Goal: Task Accomplishment & Management: Manage account settings

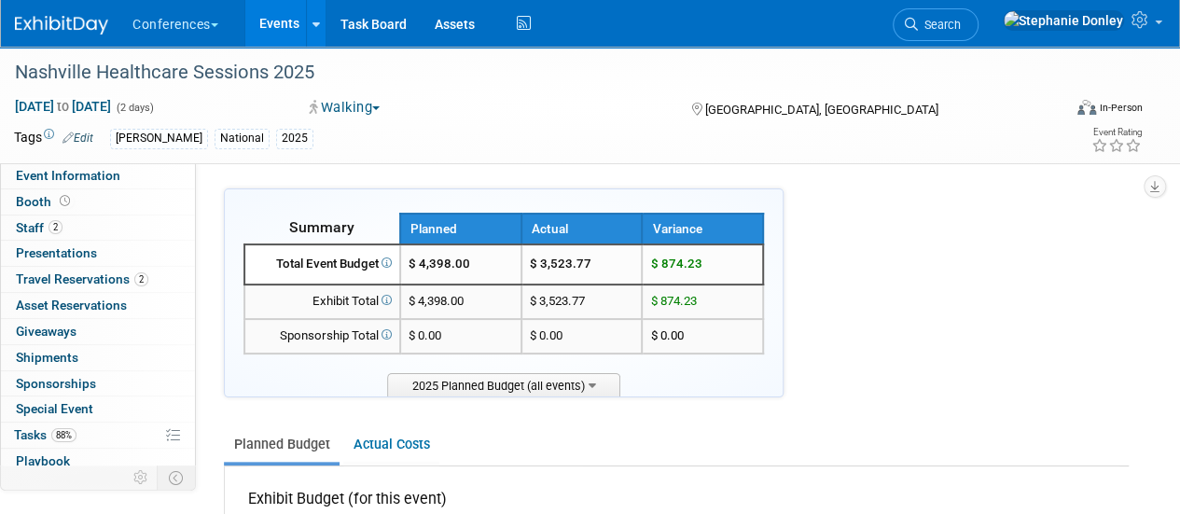
scroll to position [132, 0]
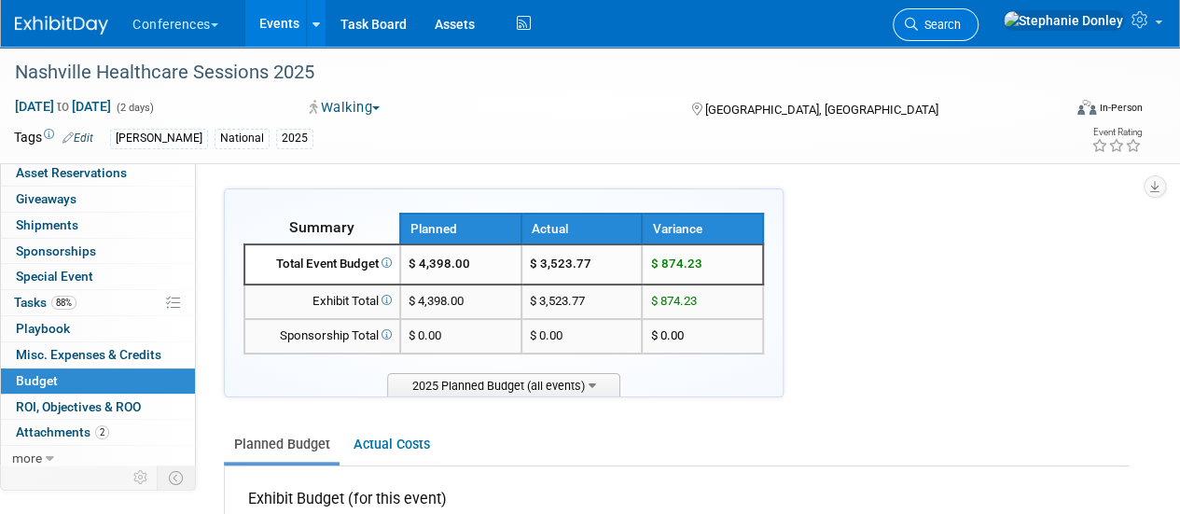
click at [961, 27] on span "Search" at bounding box center [939, 25] width 43 height 14
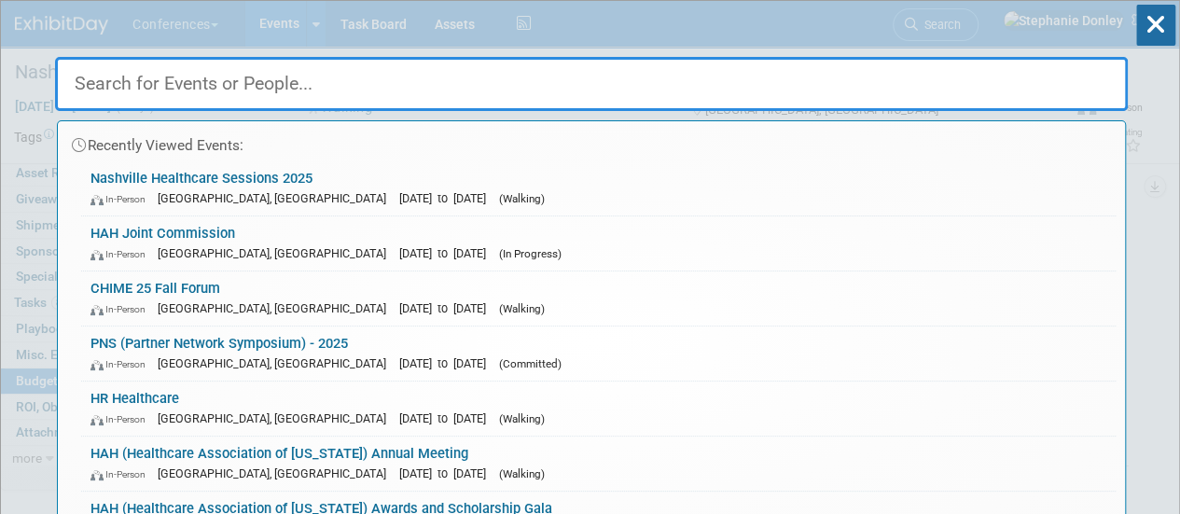
click at [557, 96] on input "text" at bounding box center [591, 84] width 1073 height 54
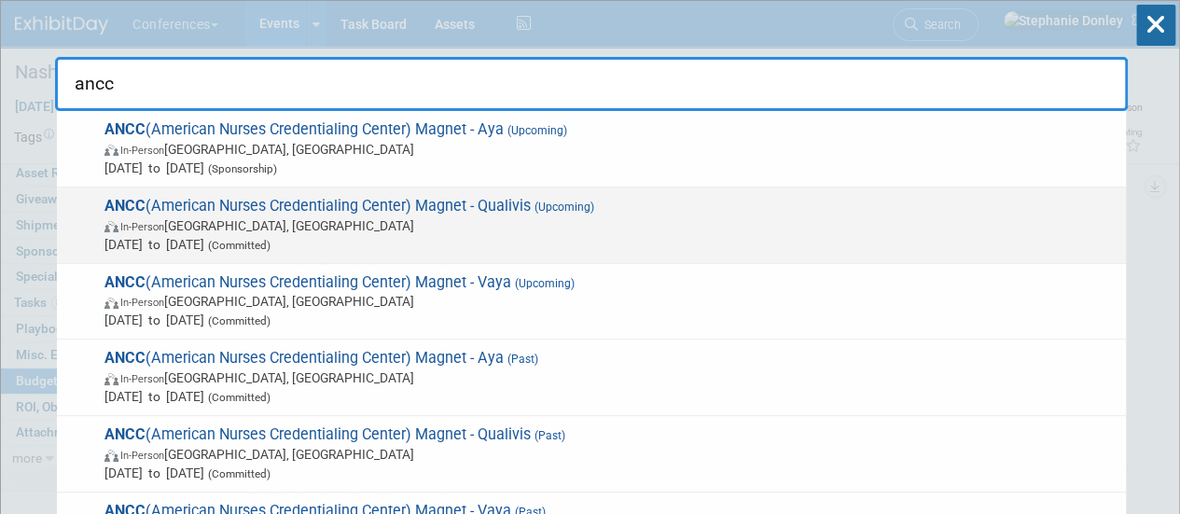
type input "ancc"
click at [380, 208] on span "ANCC (American Nurses Credentialing Center) Magnet - Qualivis (Upcoming) In-Per…" at bounding box center [608, 225] width 1018 height 57
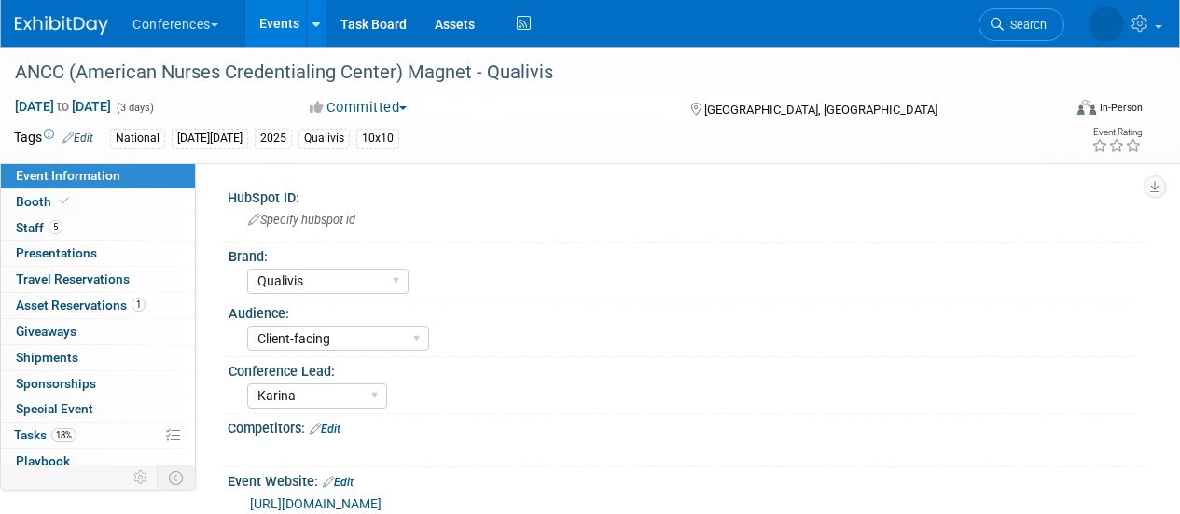
select select "Qualivis"
select select "Client-facing"
select select "Karina"
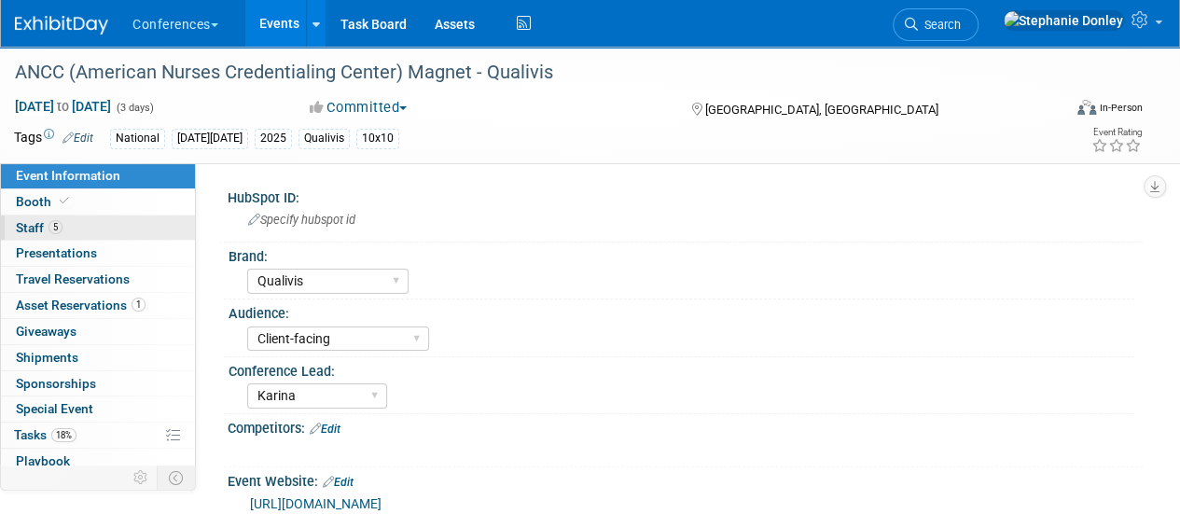
click at [37, 223] on span "Staff 5" at bounding box center [39, 227] width 47 height 15
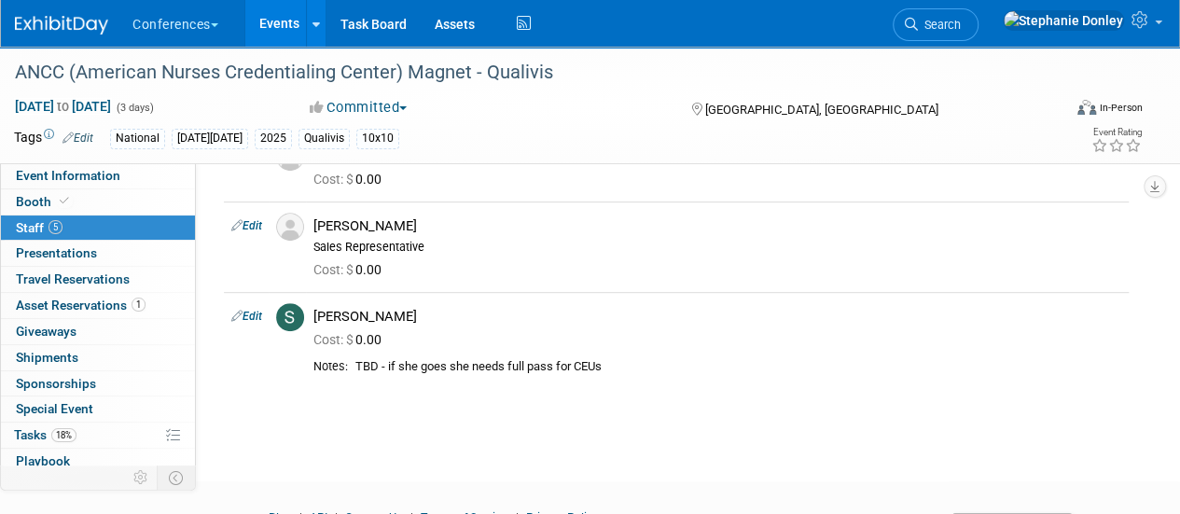
scroll to position [317, 0]
click at [250, 315] on link "Edit" at bounding box center [246, 315] width 31 height 13
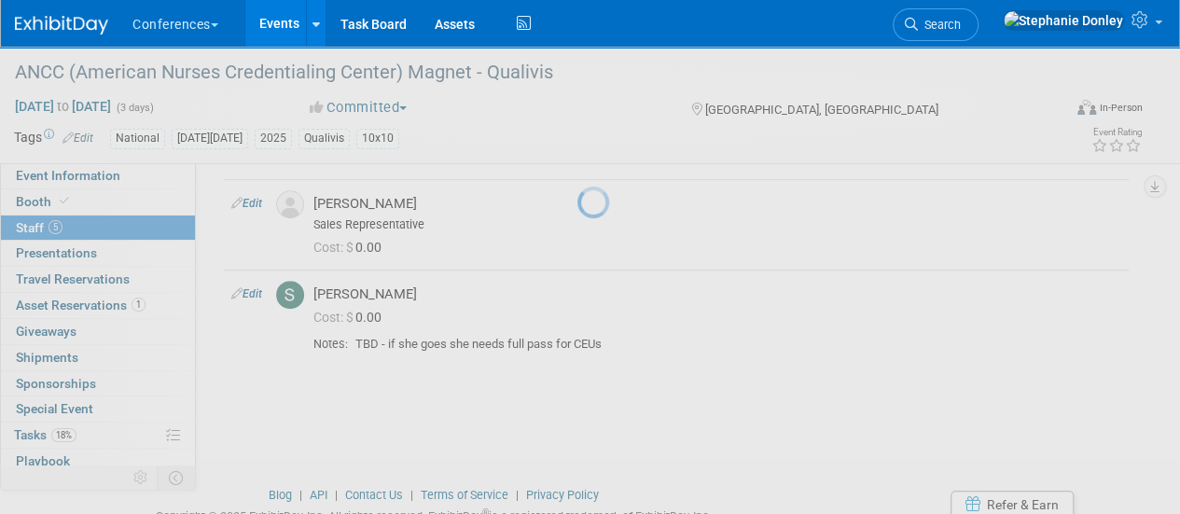
select select "4ac9ed3d-7143-4118-96ba-0acbc7cd410e"
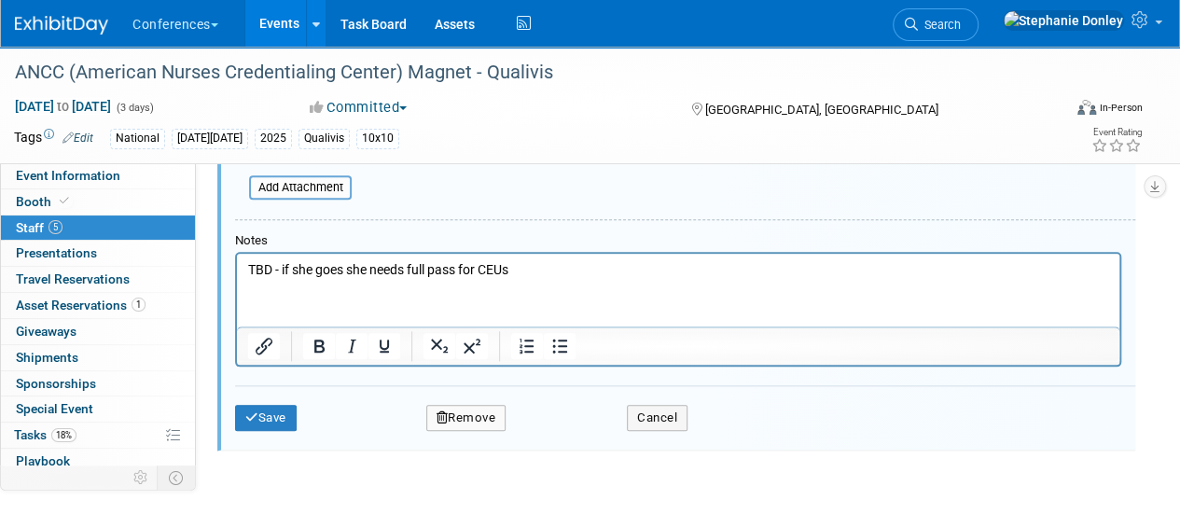
scroll to position [893, 0]
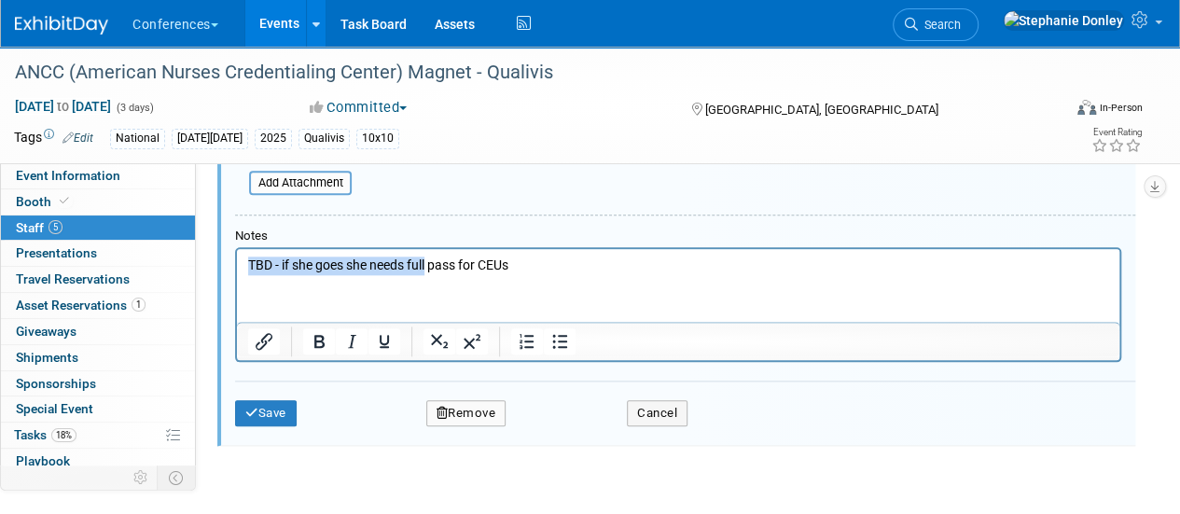
drag, startPoint x: 431, startPoint y: 266, endPoint x: 219, endPoint y: 259, distance: 211.8
click at [237, 259] on html "TBD - if she goes she needs full pass for CEUs" at bounding box center [678, 261] width 882 height 26
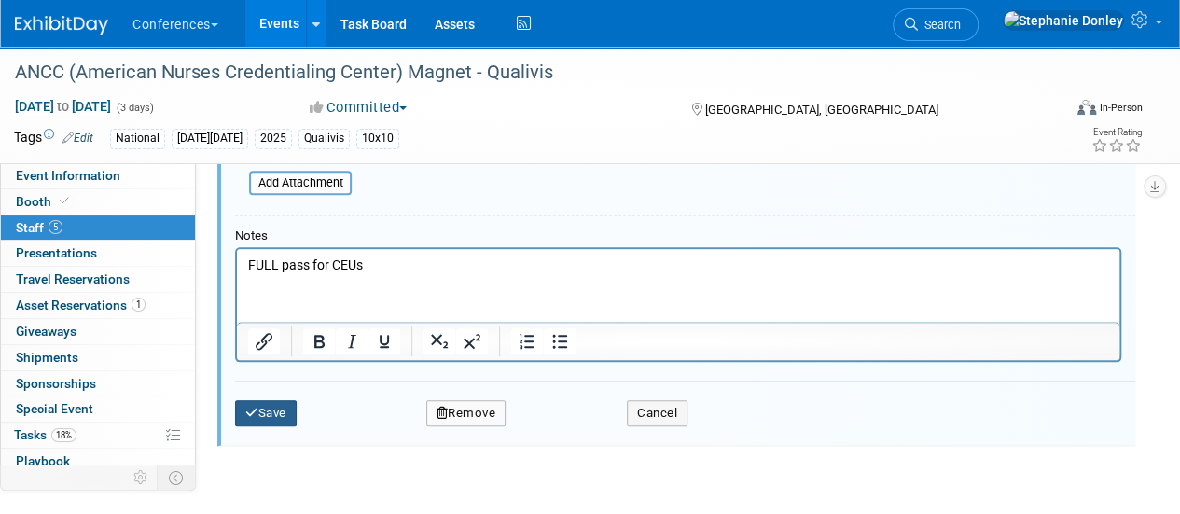
click at [273, 406] on button "Save" at bounding box center [266, 413] width 62 height 26
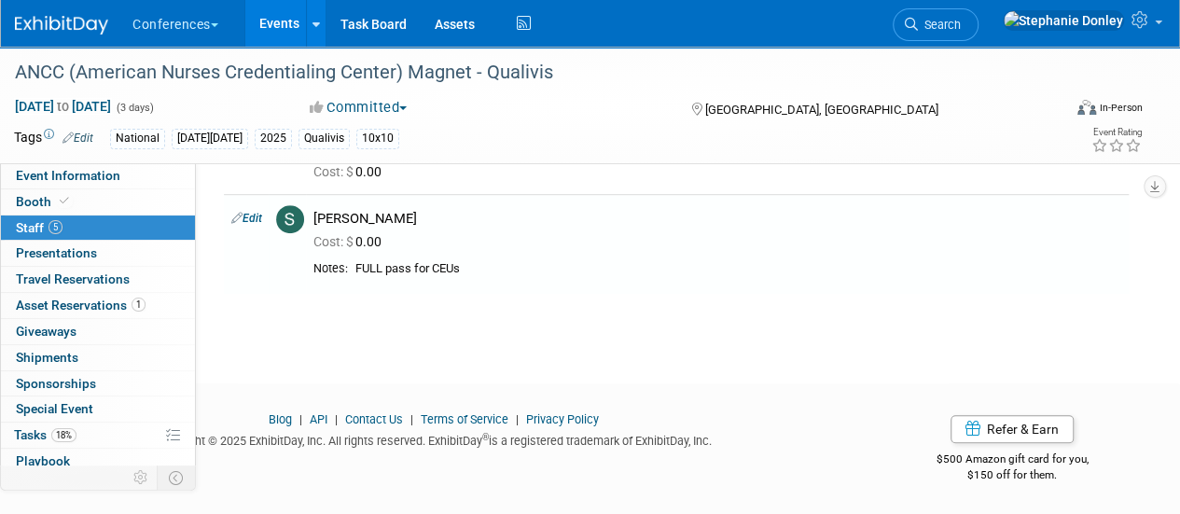
scroll to position [411, 0]
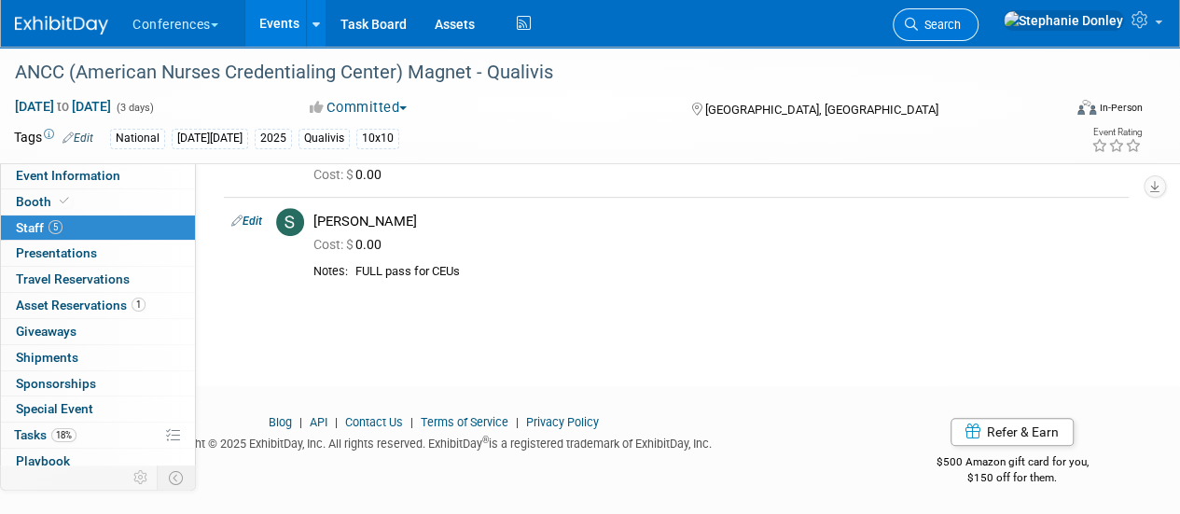
click at [961, 25] on span "Search" at bounding box center [939, 25] width 43 height 14
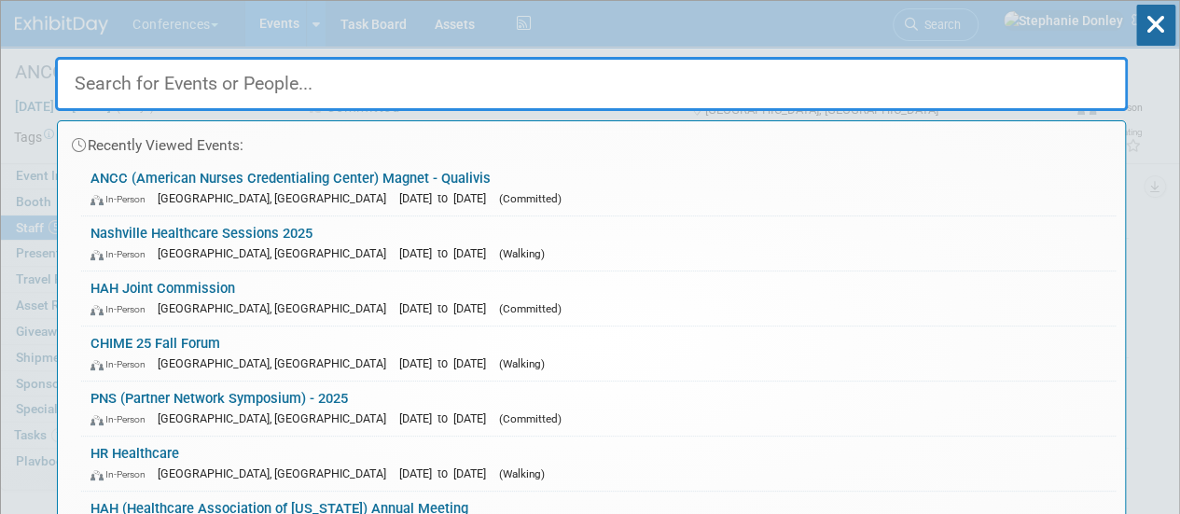
click at [811, 85] on input "text" at bounding box center [591, 84] width 1073 height 54
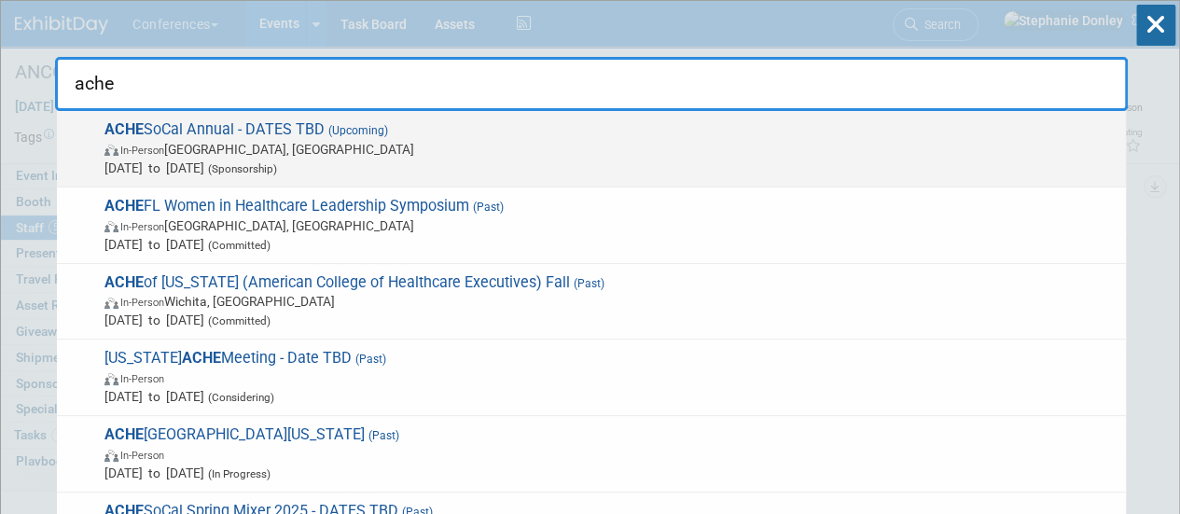
type input "ache"
click at [188, 132] on span "ACHE SoCal Annual - DATES TBD (Upcoming) In-Person Irvine, CA Nov 12, 2025 to N…" at bounding box center [608, 148] width 1018 height 57
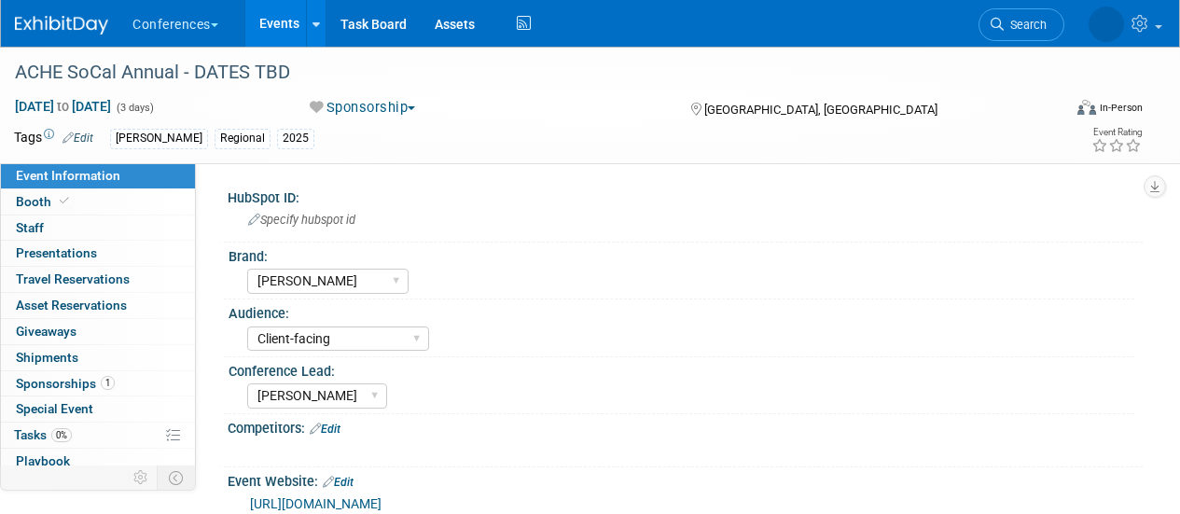
select select "[PERSON_NAME]"
select select "Client-facing"
select select "[PERSON_NAME]"
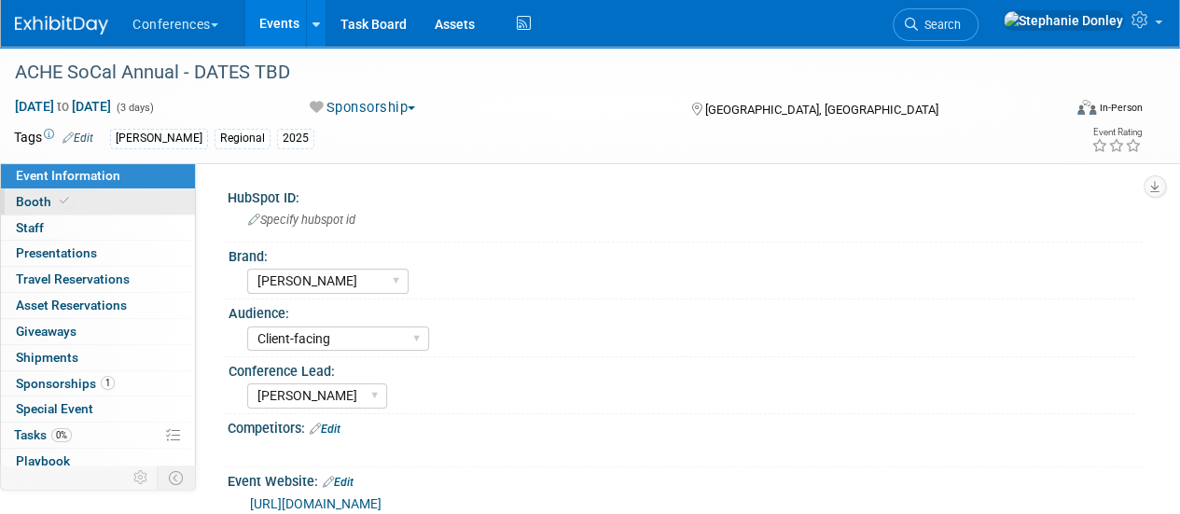
click at [56, 198] on span at bounding box center [64, 201] width 17 height 14
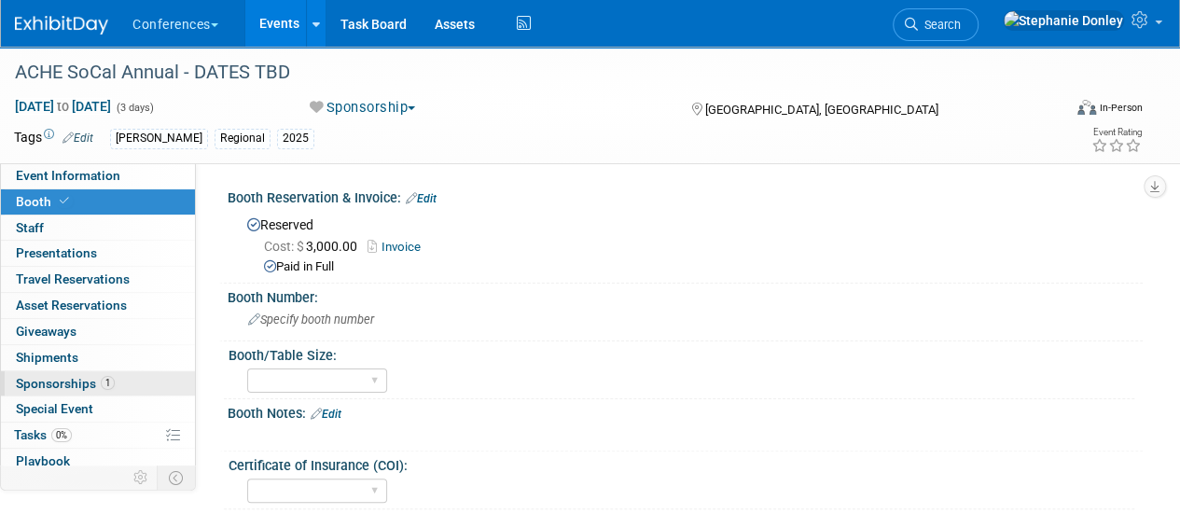
click at [68, 383] on span "Sponsorships 1" at bounding box center [65, 383] width 99 height 15
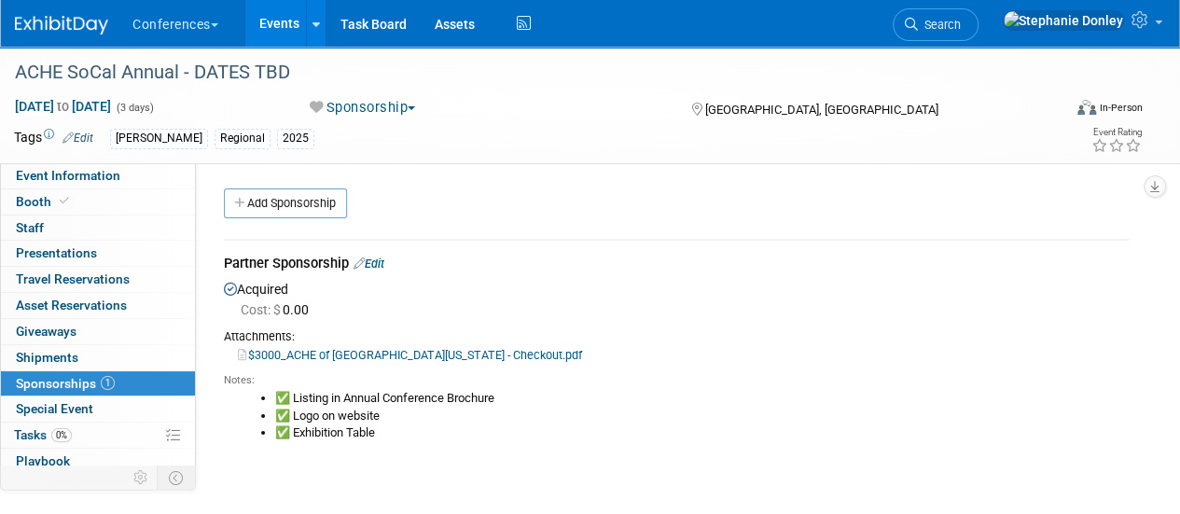
click at [196, 501] on div "HubSpot ID: Specify hubspot id Brand: Aya Bespoke Corporate [PERSON_NAME] DocCa…" at bounding box center [669, 381] width 947 height 437
click at [70, 108] on span "[DATE] to [DATE]" at bounding box center [63, 106] width 98 height 17
select select "10"
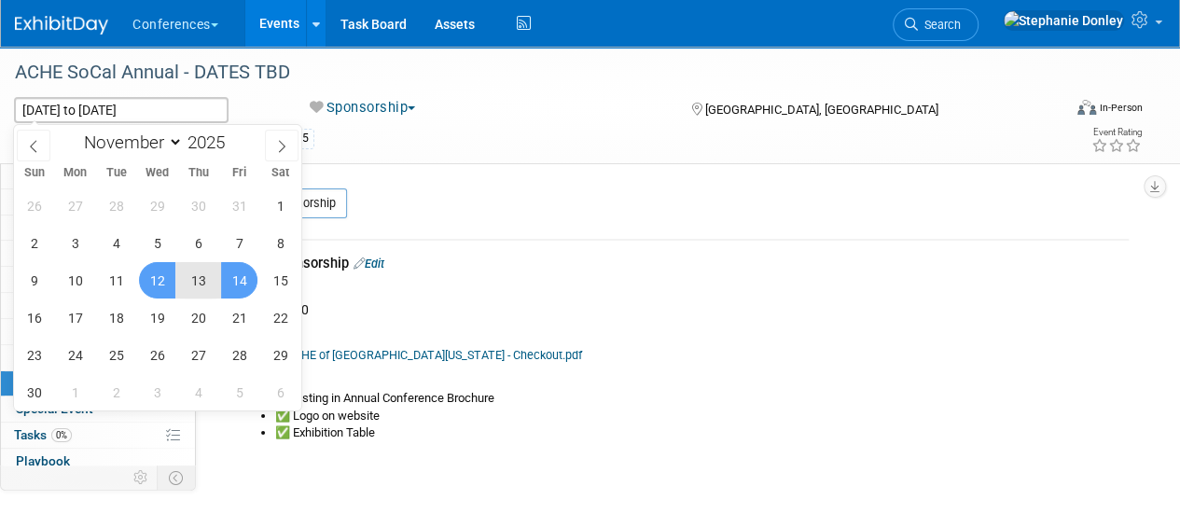
click at [233, 278] on span "14" at bounding box center [239, 280] width 36 height 36
type input "[DATE]"
click at [233, 278] on span "14" at bounding box center [239, 280] width 36 height 36
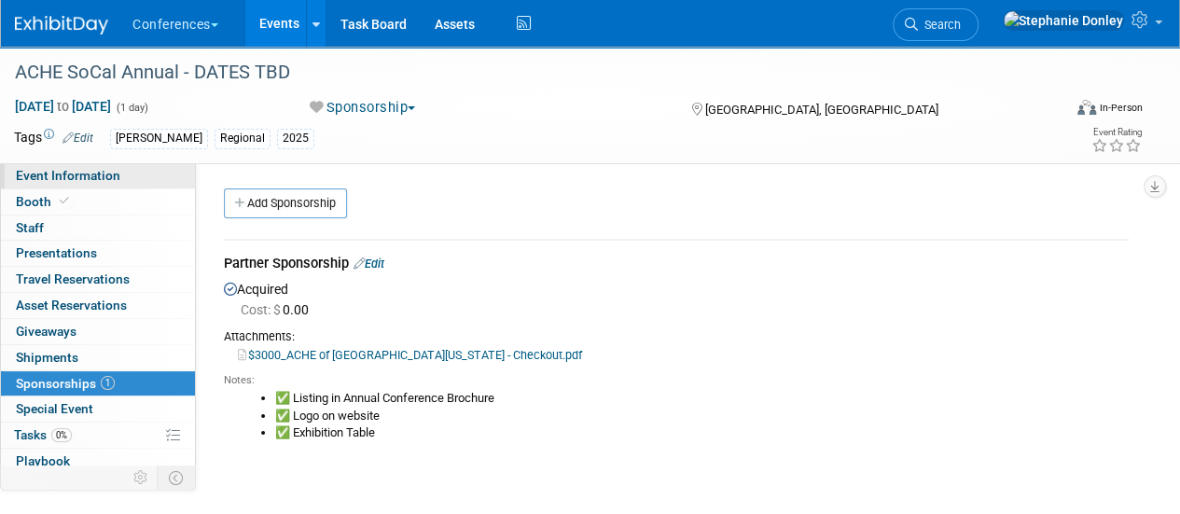
click at [73, 184] on link "Event Information" at bounding box center [98, 175] width 194 height 25
select select "[PERSON_NAME]"
select select "Client-facing"
select select "[PERSON_NAME]"
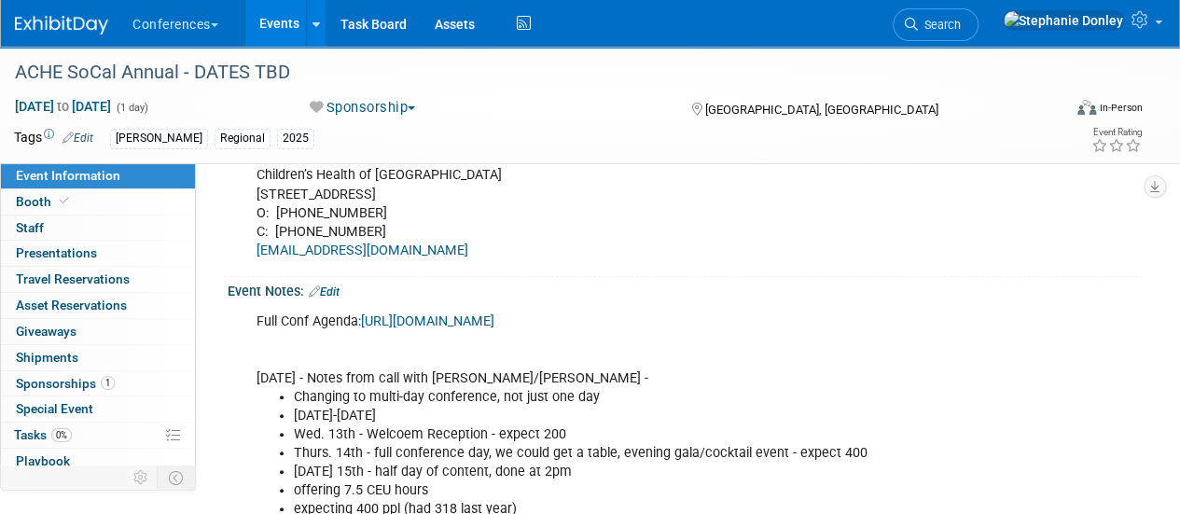
scroll to position [735, 0]
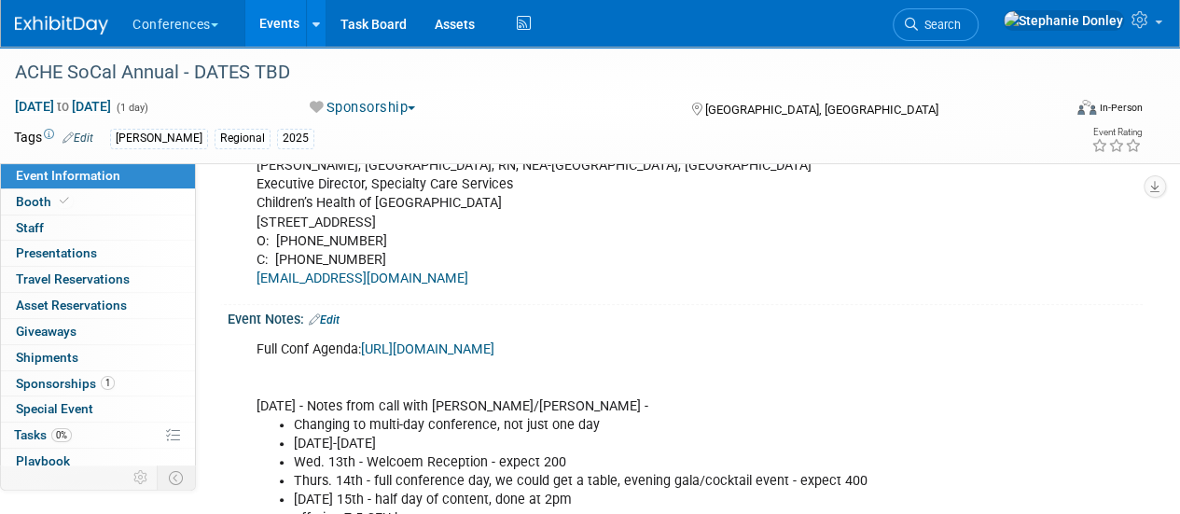
click at [338, 326] on link "Edit" at bounding box center [324, 319] width 31 height 13
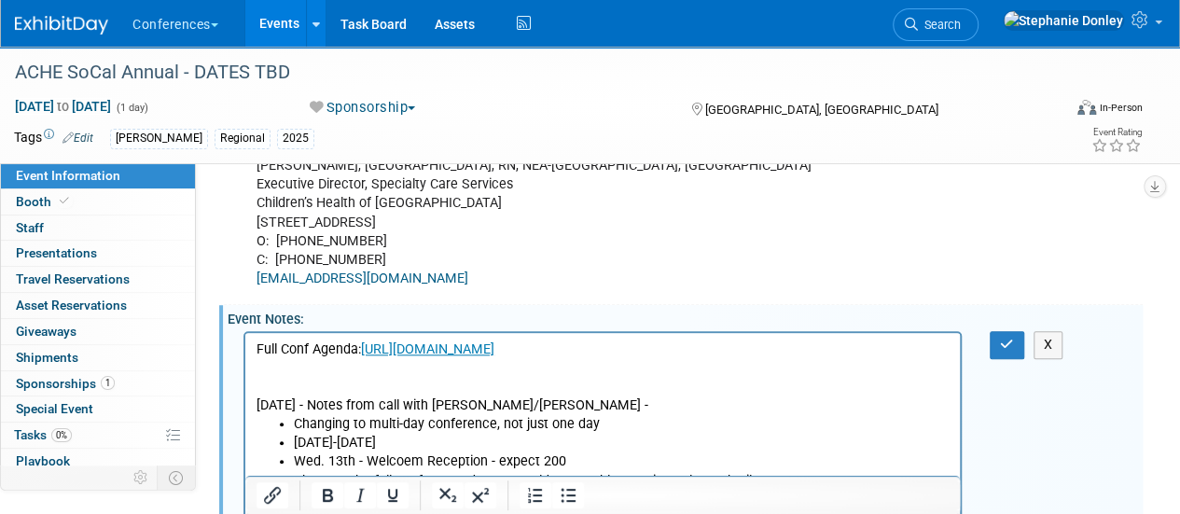
scroll to position [0, 0]
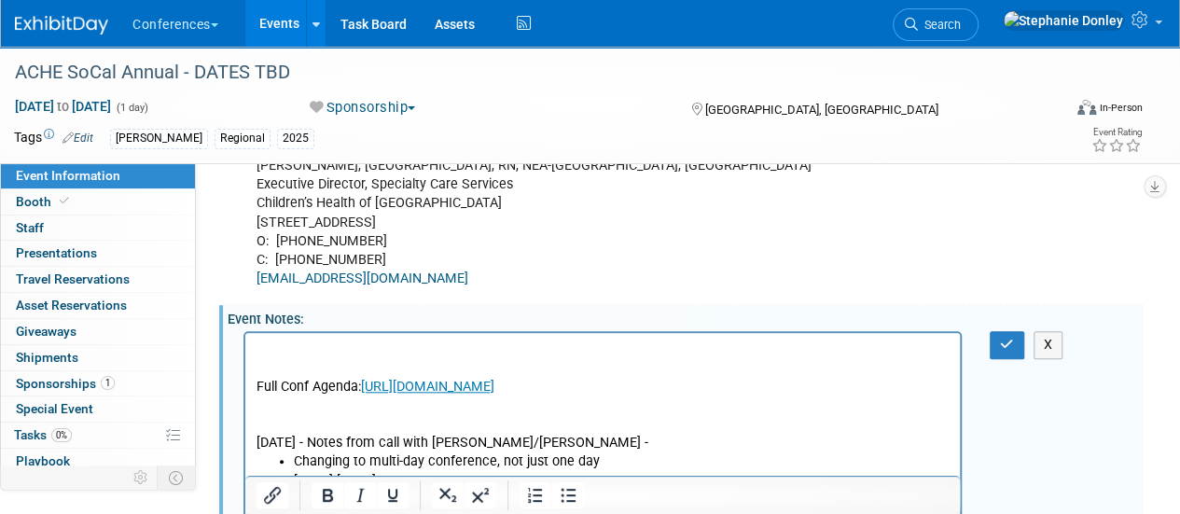
click at [269, 344] on p "Rich Text Area. Press ALT-0 for help." at bounding box center [603, 349] width 693 height 19
drag, startPoint x: 494, startPoint y: 344, endPoint x: 244, endPoint y: 340, distance: 250.0
click at [245, 340] on html "[URL][DOMAIN_NAME] Full Conf Agenda: [URL][DOMAIN_NAME] [DATE] - Notes from cal…" at bounding box center [602, 514] width 714 height 363
click at [265, 505] on icon "Insert/edit link" at bounding box center [272, 495] width 22 height 22
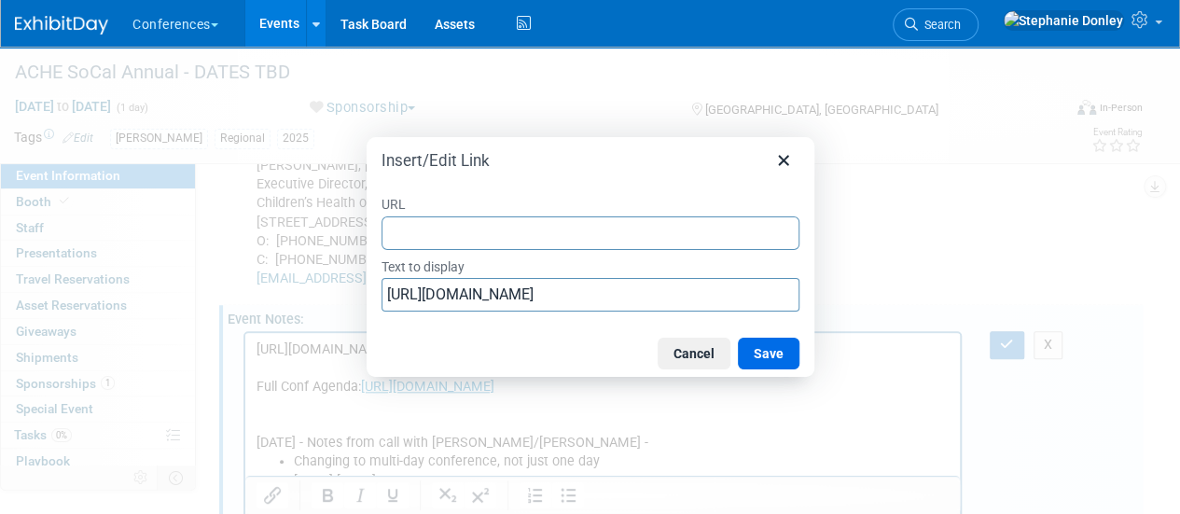
click at [435, 232] on input "URL" at bounding box center [590, 233] width 418 height 34
type input "[URL][DOMAIN_NAME]"
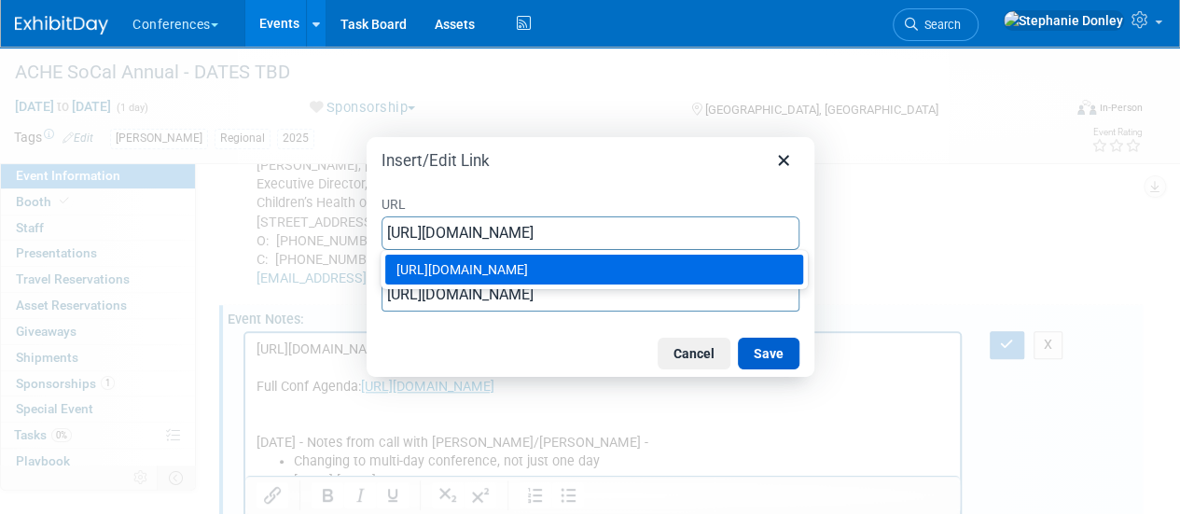
click at [761, 353] on button "Save" at bounding box center [769, 354] width 62 height 32
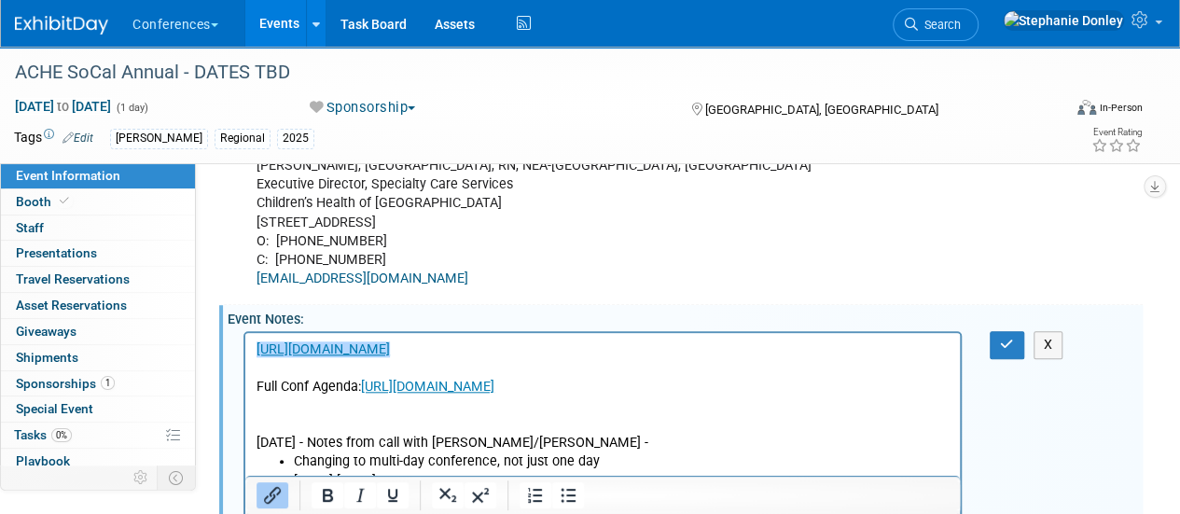
click at [924, 305] on div "Organizer Contact Information: Edit [PERSON_NAME], [GEOGRAPHIC_DATA], RN, NEA-[…" at bounding box center [680, 213] width 923 height 184
click at [1009, 351] on icon "button" at bounding box center [1007, 344] width 14 height 13
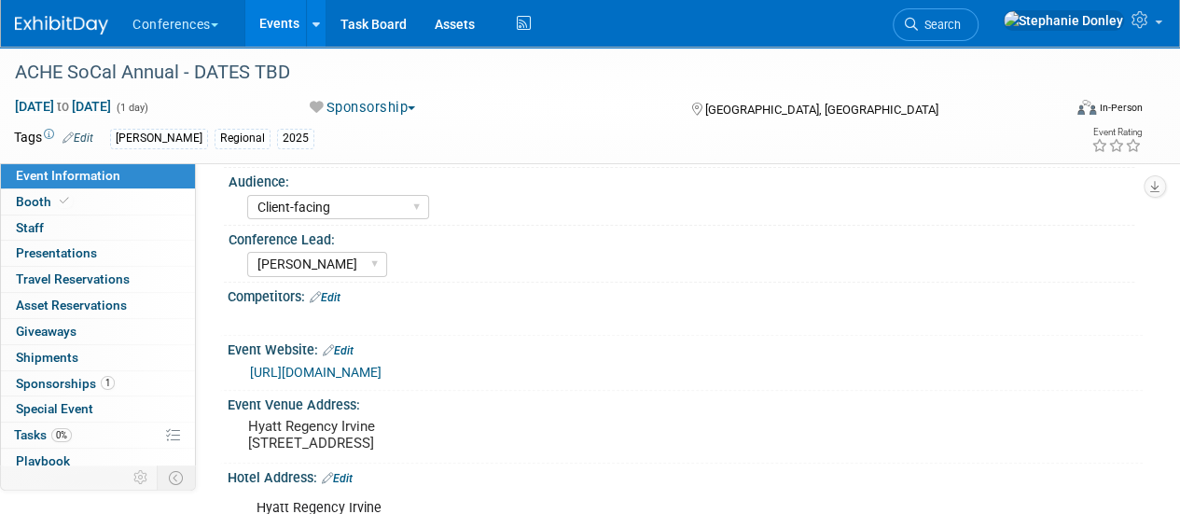
scroll to position [92, 0]
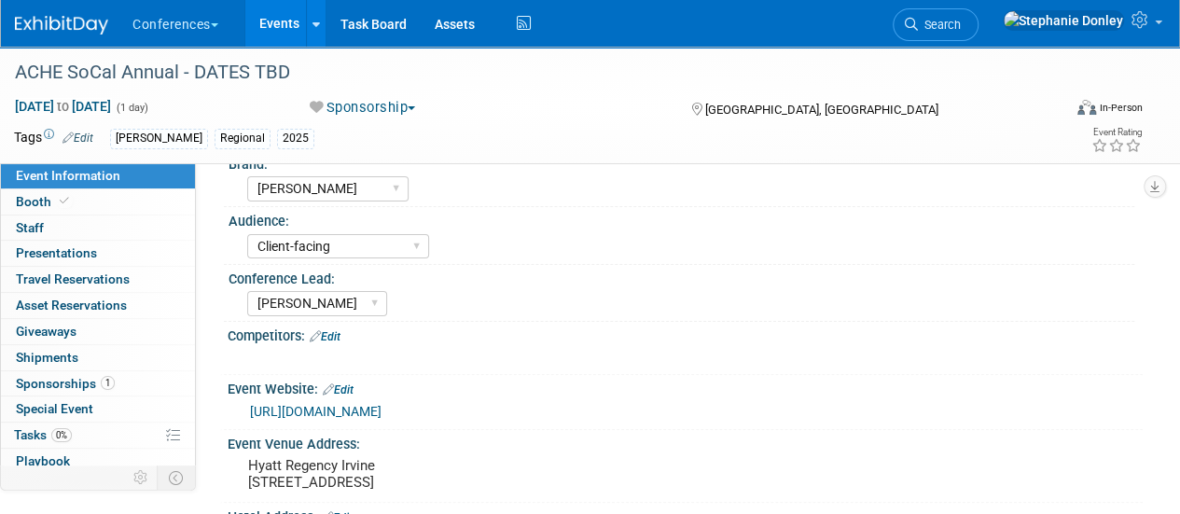
click at [336, 332] on link "Edit" at bounding box center [325, 336] width 31 height 13
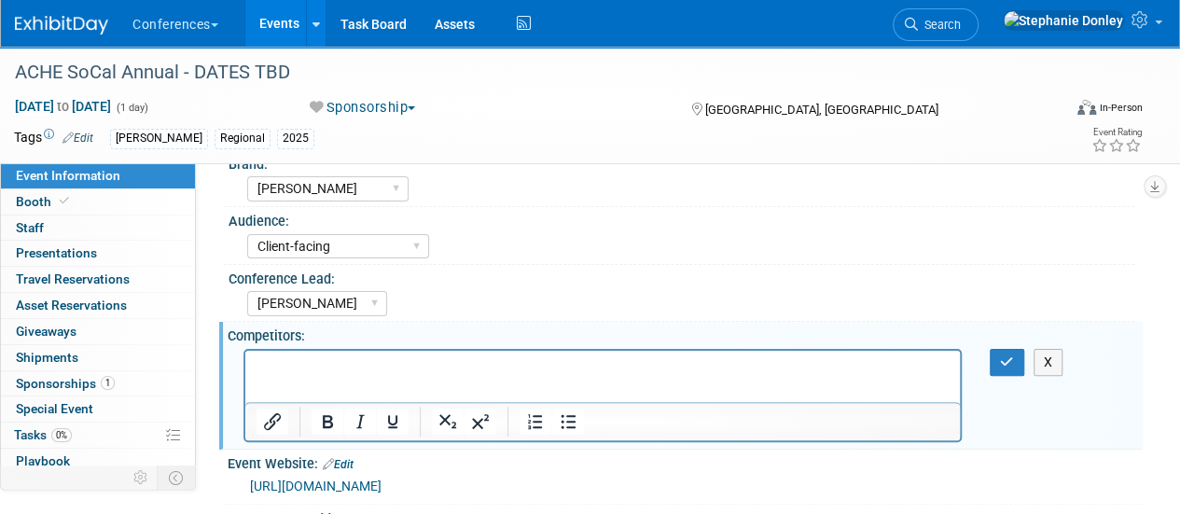
scroll to position [0, 0]
click at [311, 364] on p "Rich Text Area. Press ALT-0 for help." at bounding box center [603, 366] width 693 height 19
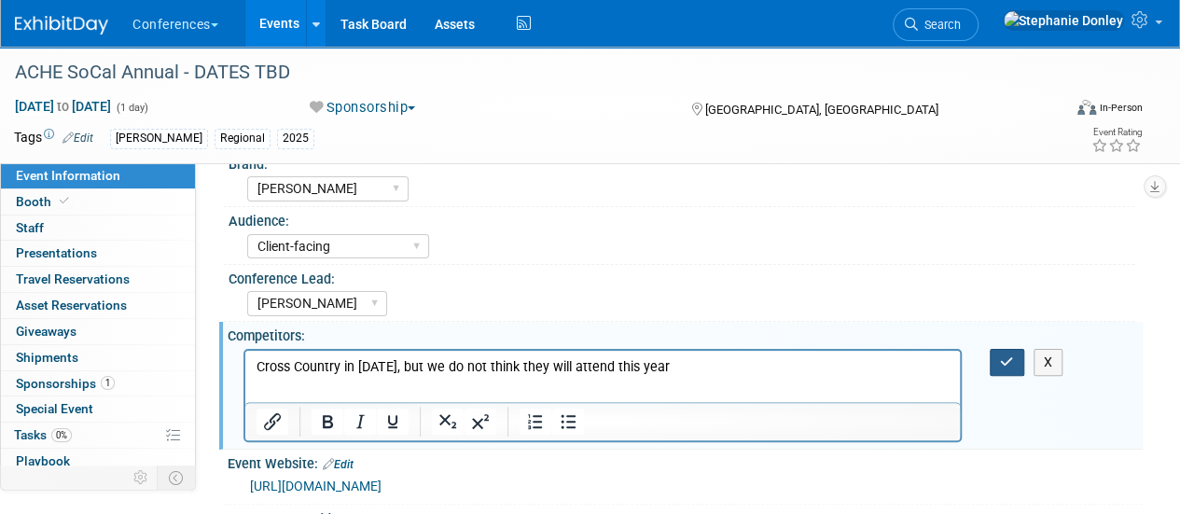
click at [1000, 352] on button "button" at bounding box center [1007, 362] width 35 height 27
